Goal: Task Accomplishment & Management: Use online tool/utility

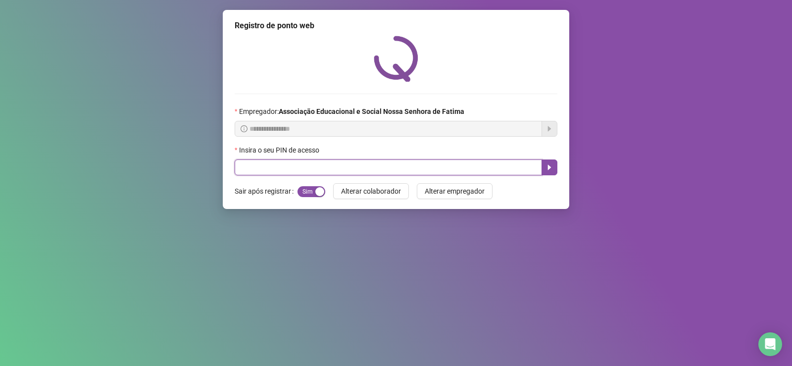
click at [349, 165] on input "text" at bounding box center [389, 167] width 308 height 16
type input "****"
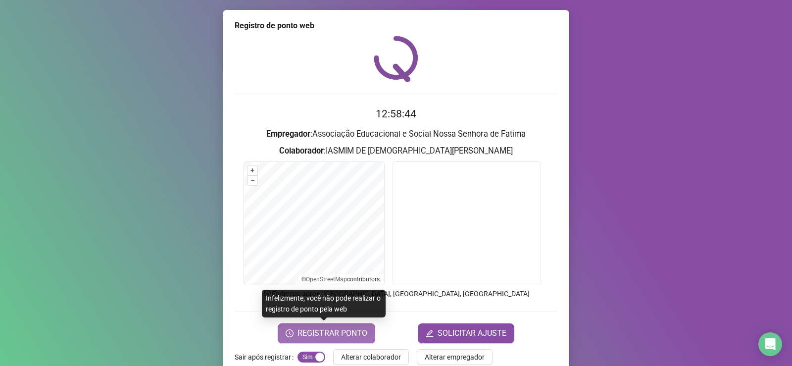
click at [346, 333] on span "REGISTRAR PONTO" at bounding box center [333, 333] width 70 height 12
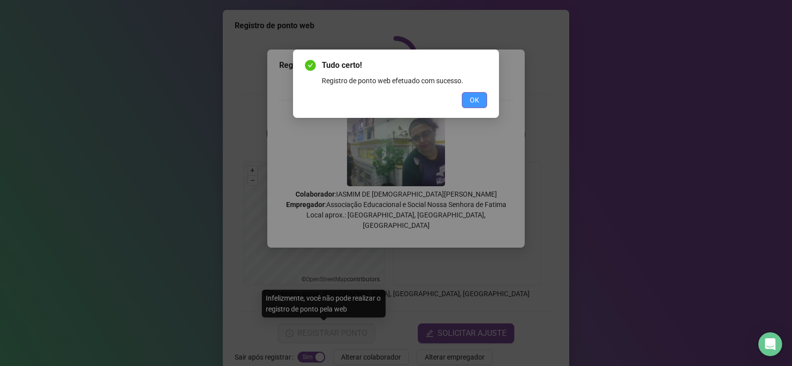
click at [475, 104] on span "OK" at bounding box center [474, 100] width 9 height 11
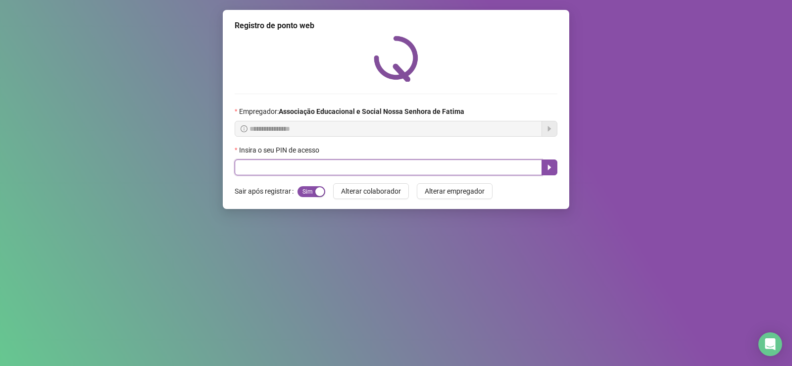
click at [274, 164] on input "text" at bounding box center [389, 167] width 308 height 16
type input "****"
click at [555, 170] on button "button" at bounding box center [550, 167] width 16 height 16
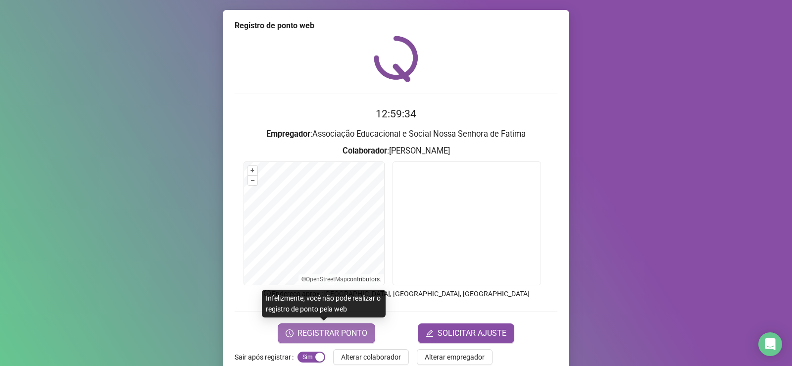
click at [320, 336] on span "REGISTRAR PONTO" at bounding box center [333, 333] width 70 height 12
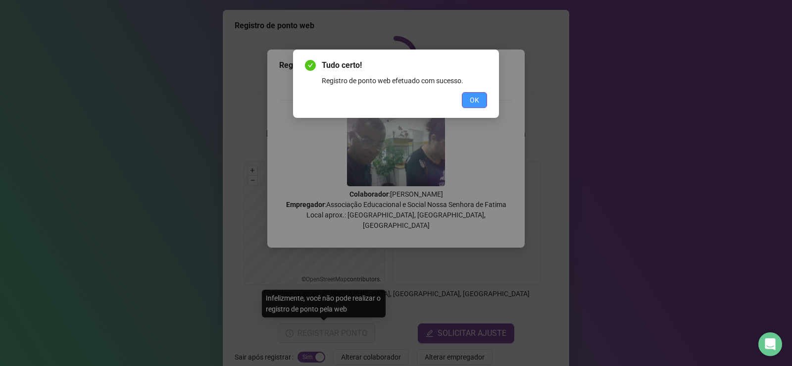
click at [475, 100] on span "OK" at bounding box center [474, 100] width 9 height 11
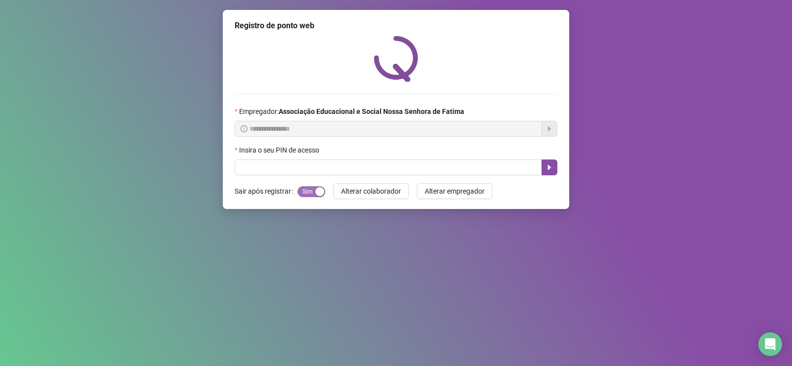
click at [310, 193] on span "Sim Não" at bounding box center [312, 191] width 28 height 11
click at [309, 193] on span "Sim Não" at bounding box center [312, 191] width 28 height 11
click at [363, 196] on span "Alterar colaborador" at bounding box center [371, 191] width 60 height 11
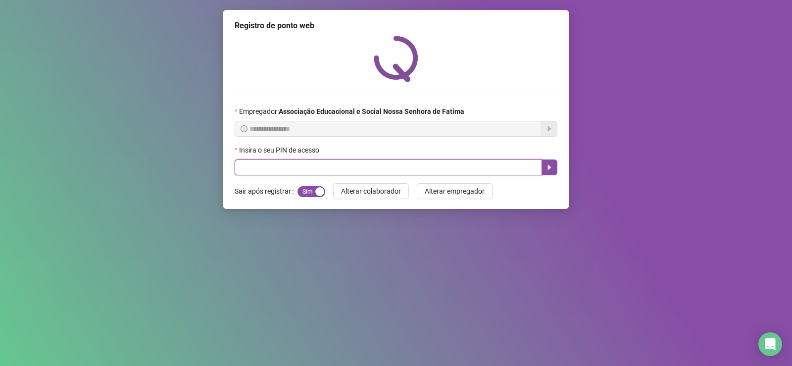
click at [350, 165] on input "text" at bounding box center [389, 167] width 308 height 16
type input "****"
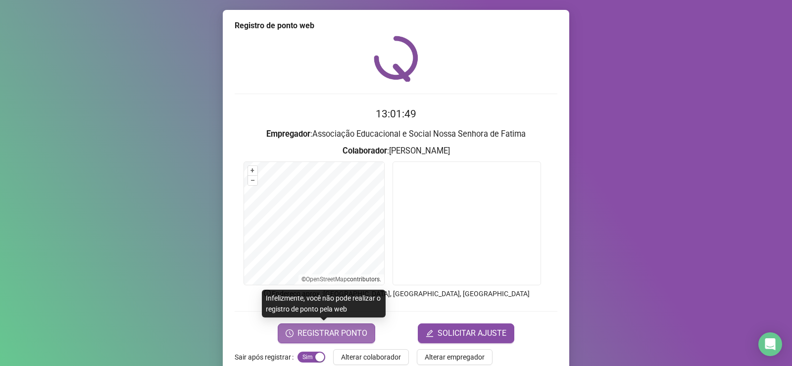
click at [339, 332] on span "REGISTRAR PONTO" at bounding box center [333, 333] width 70 height 12
click at [339, 332] on body "Página inicial Registrar ponto Espelho de ponto Meus registros Minhas solicitaç…" at bounding box center [396, 183] width 792 height 366
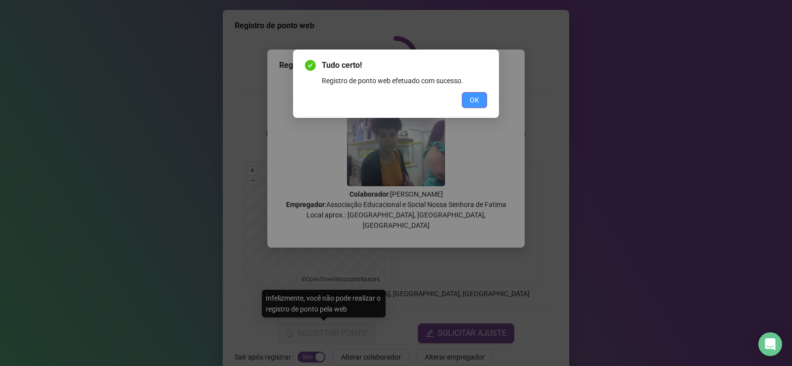
click at [475, 101] on span "OK" at bounding box center [474, 100] width 9 height 11
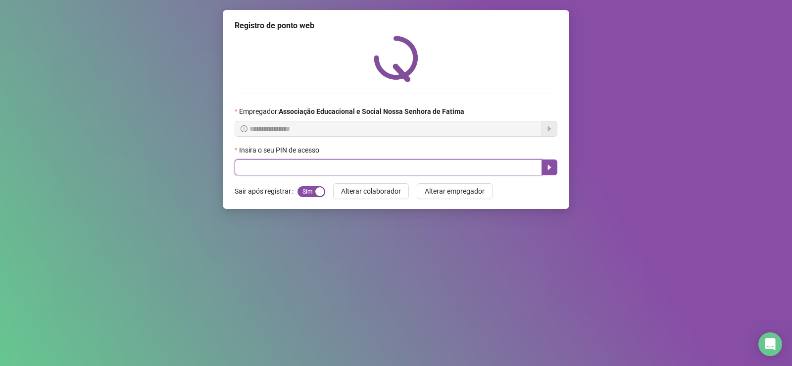
click at [281, 166] on input "text" at bounding box center [389, 167] width 308 height 16
type input "****"
click at [550, 168] on icon "caret-right" at bounding box center [549, 167] width 3 height 5
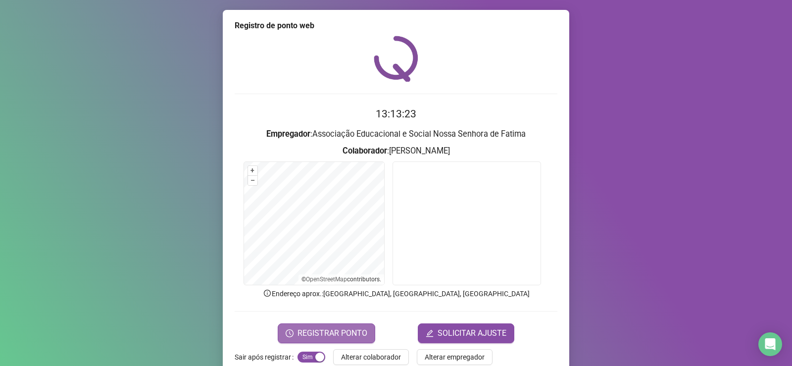
click at [342, 330] on span "REGISTRAR PONTO" at bounding box center [333, 333] width 70 height 12
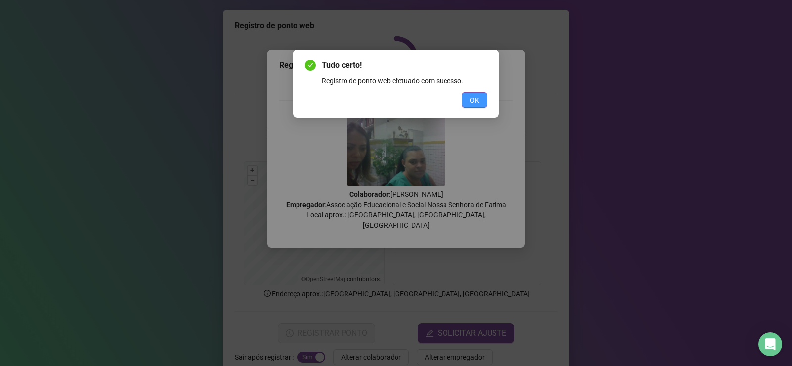
click at [473, 104] on span "OK" at bounding box center [474, 100] width 9 height 11
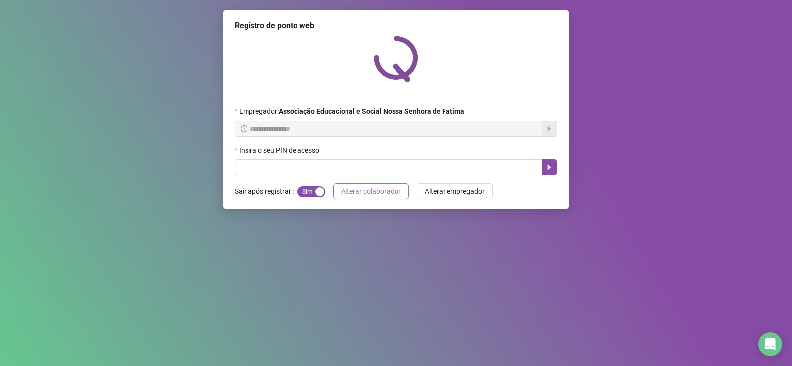
click at [396, 195] on span "Alterar colaborador" at bounding box center [371, 191] width 60 height 11
